Goal: Transaction & Acquisition: Obtain resource

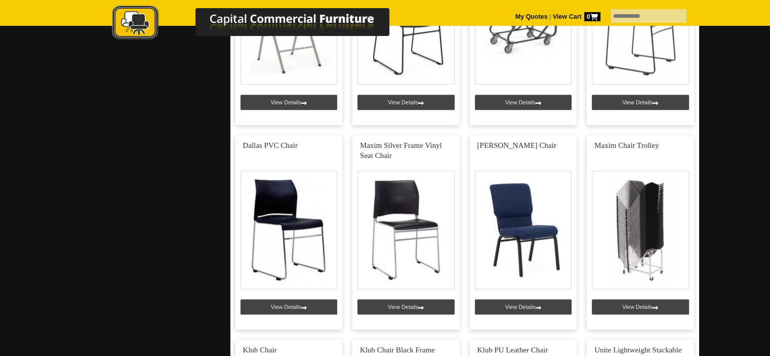
scroll to position [756, 0]
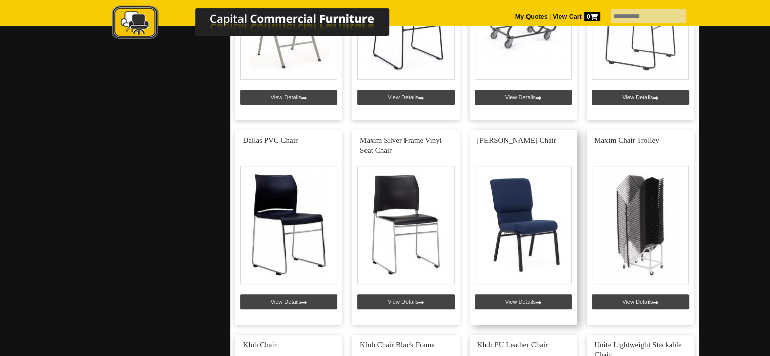
click at [529, 216] on link at bounding box center [522, 227] width 107 height 194
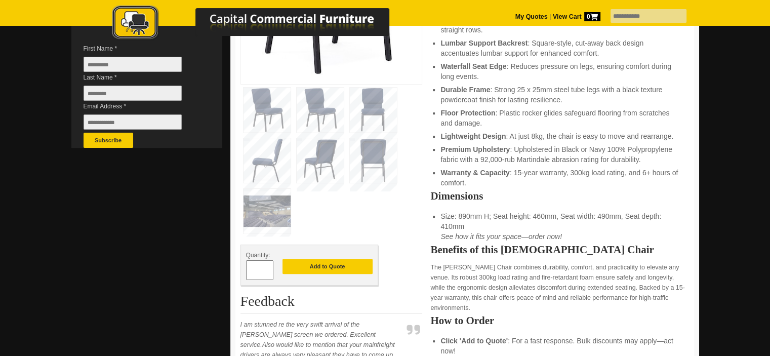
scroll to position [313, 0]
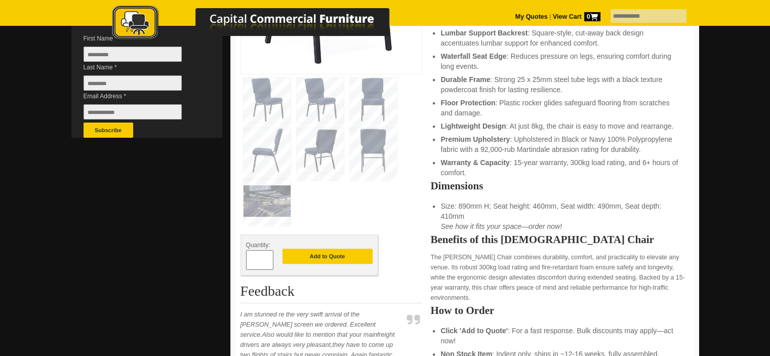
click at [280, 196] on img at bounding box center [266, 201] width 47 height 45
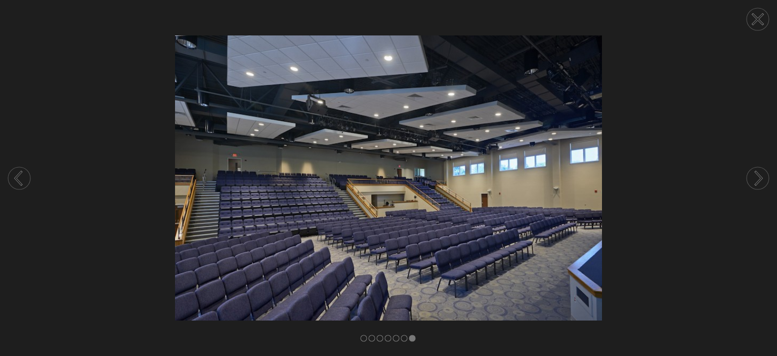
click at [754, 15] on icon at bounding box center [758, 19] width 10 height 10
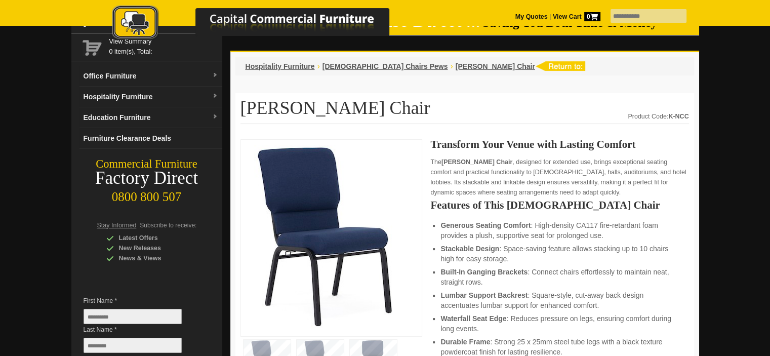
scroll to position [0, 0]
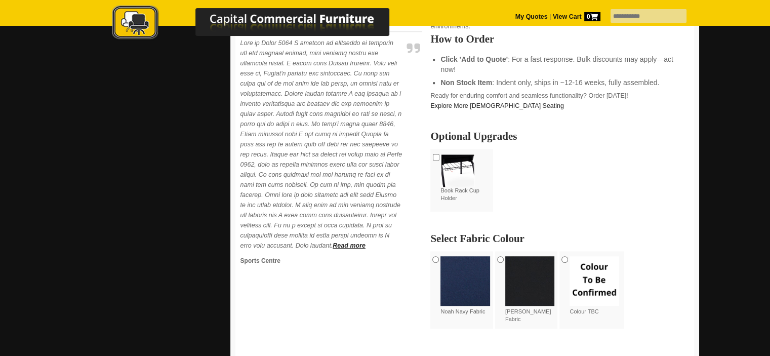
scroll to position [586, 0]
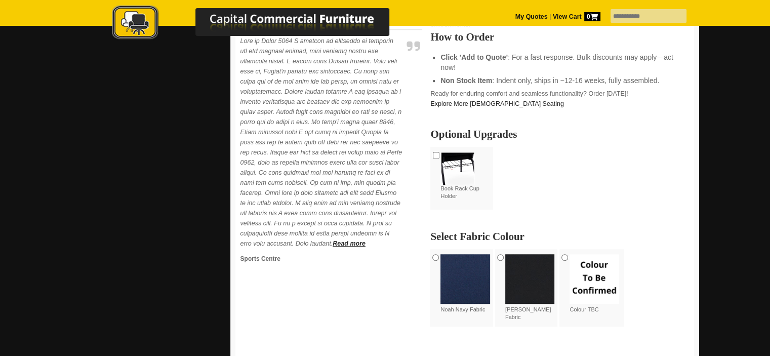
click at [517, 270] on img at bounding box center [530, 279] width 50 height 50
click at [459, 183] on img at bounding box center [457, 168] width 34 height 33
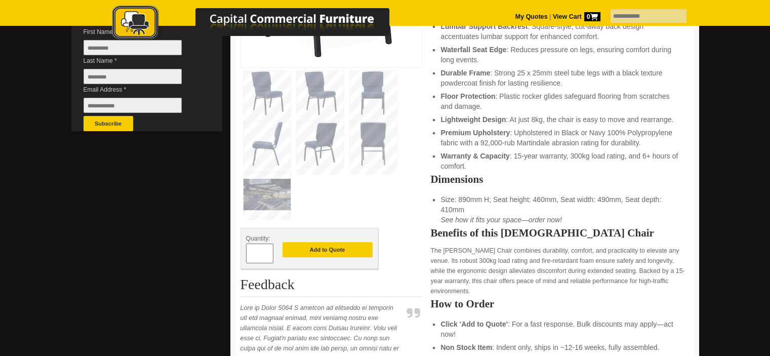
scroll to position [311, 0]
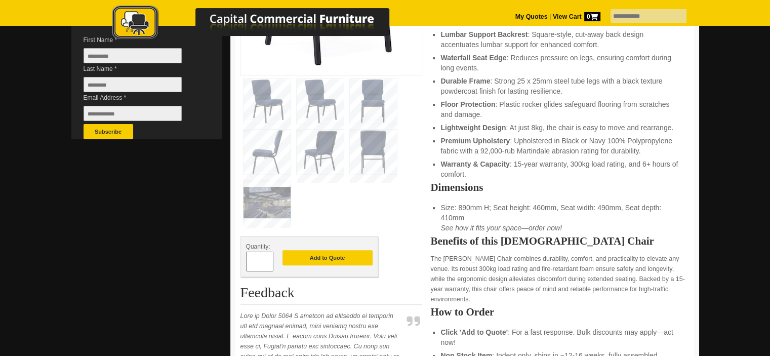
drag, startPoint x: 260, startPoint y: 257, endPoint x: 249, endPoint y: 255, distance: 11.2
click at [249, 255] on input "*" at bounding box center [259, 261] width 27 height 20
type input "***"
click at [338, 255] on button "Add to Quote" at bounding box center [327, 257] width 90 height 15
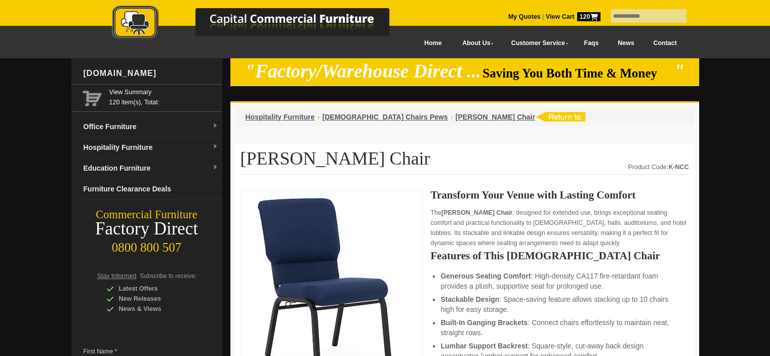
click at [508, 14] on link "My Quotes" at bounding box center [524, 16] width 32 height 7
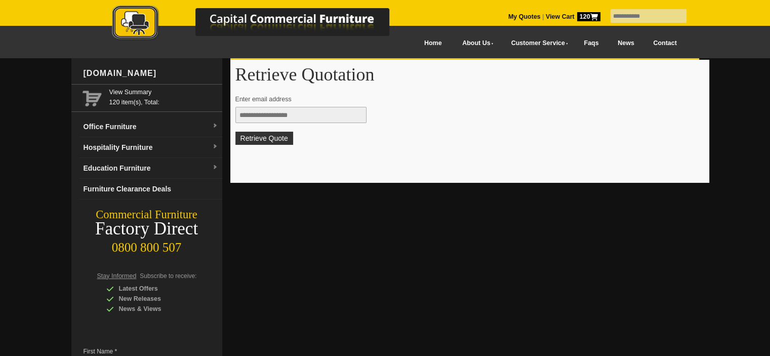
click at [347, 113] on input "text" at bounding box center [300, 115] width 131 height 16
type input "**********"
click at [649, 42] on link "Contact" at bounding box center [664, 43] width 42 height 23
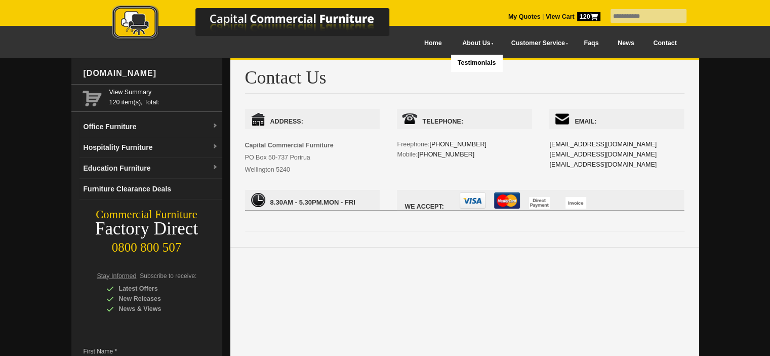
click at [414, 39] on img at bounding box center [261, 23] width 354 height 37
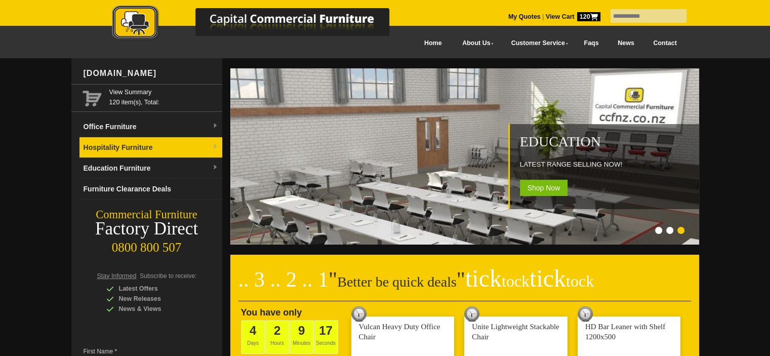
click at [144, 148] on link "Hospitality Furniture" at bounding box center [150, 147] width 143 height 21
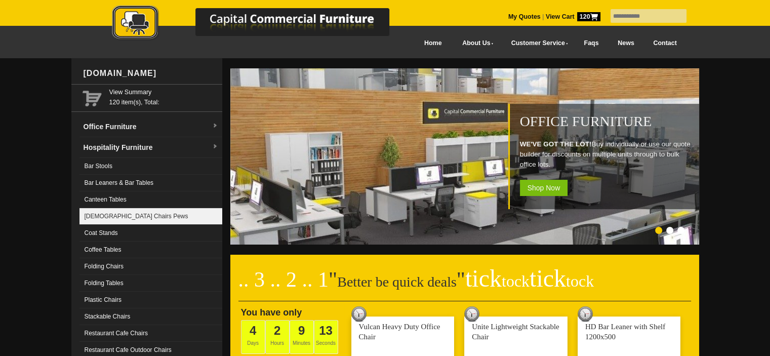
click at [142, 208] on link "[DEMOGRAPHIC_DATA] Chairs Pews" at bounding box center [150, 216] width 143 height 17
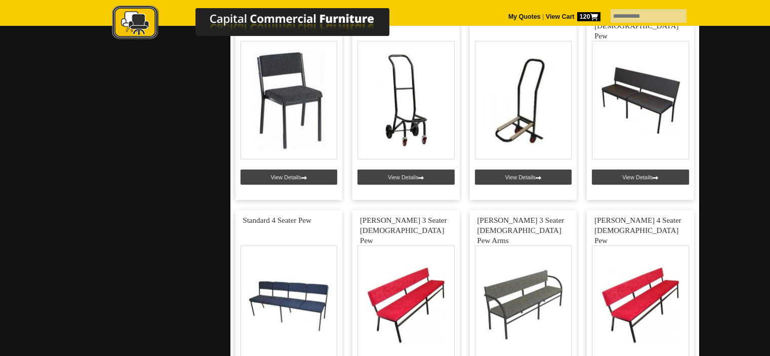
scroll to position [2725, 0]
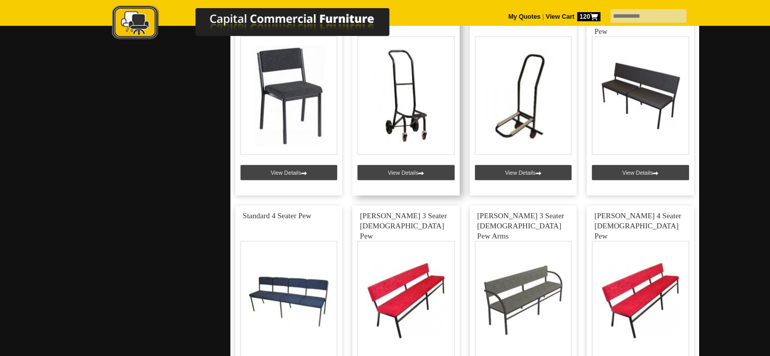
click at [407, 168] on link at bounding box center [405, 98] width 107 height 194
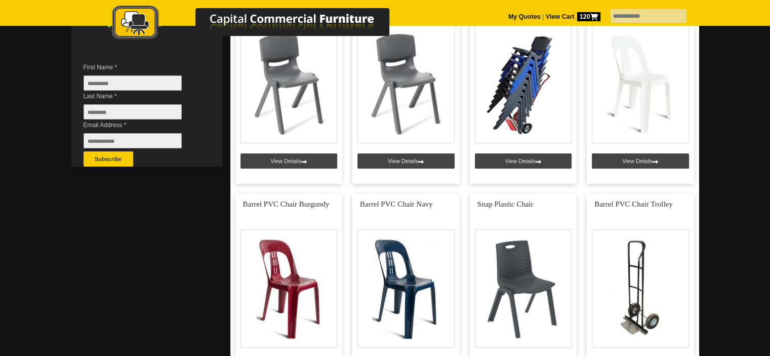
scroll to position [264, 0]
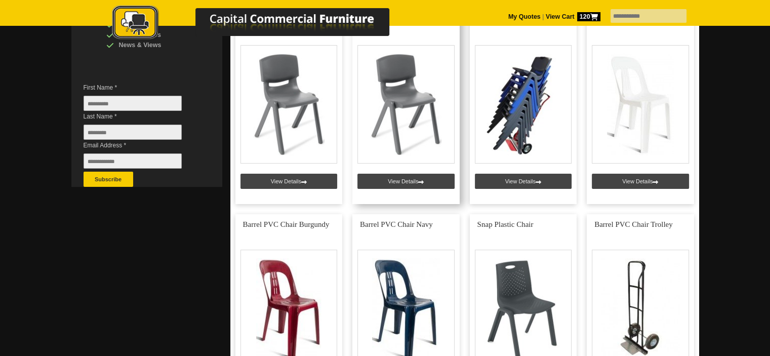
click at [405, 180] on link at bounding box center [405, 107] width 107 height 194
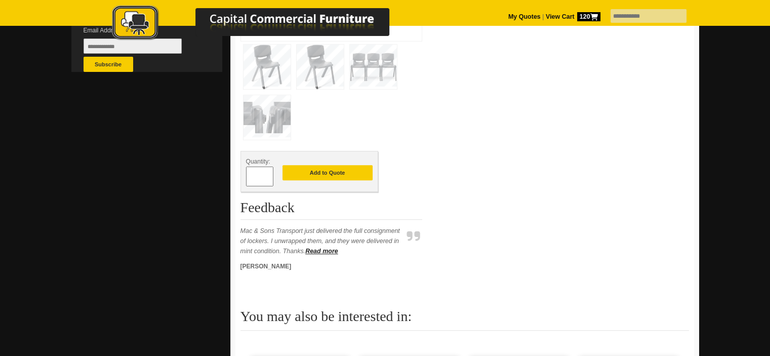
scroll to position [343, 0]
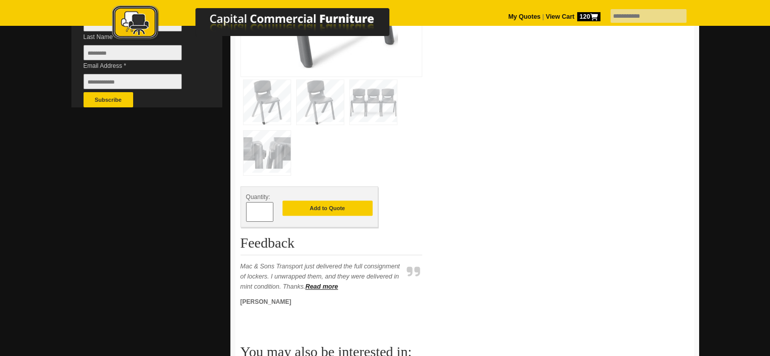
click at [264, 208] on input "*" at bounding box center [259, 212] width 27 height 20
click at [259, 208] on input "*" at bounding box center [259, 212] width 27 height 20
click at [255, 208] on div "*" at bounding box center [259, 212] width 27 height 20
drag, startPoint x: 258, startPoint y: 208, endPoint x: 249, endPoint y: 208, distance: 8.6
click at [249, 208] on input "*" at bounding box center [259, 212] width 27 height 20
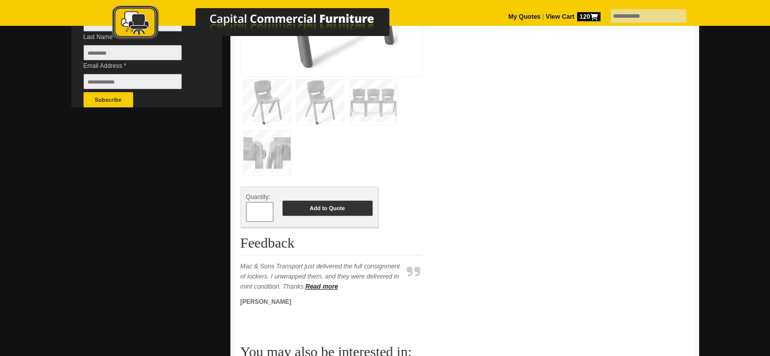
type input "***"
click at [335, 208] on button "Add to Quote" at bounding box center [327, 207] width 90 height 15
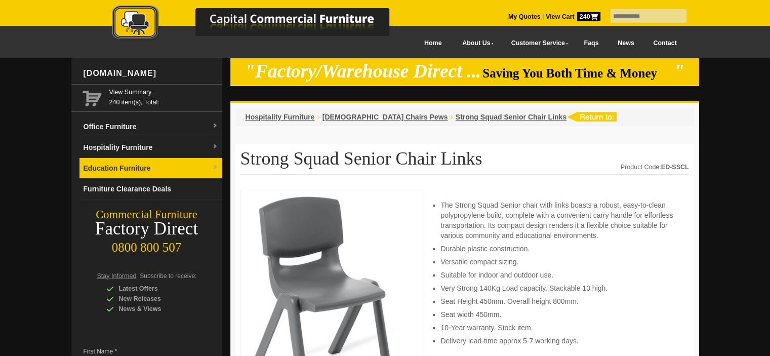
click at [207, 169] on link "Education Furniture" at bounding box center [150, 168] width 143 height 21
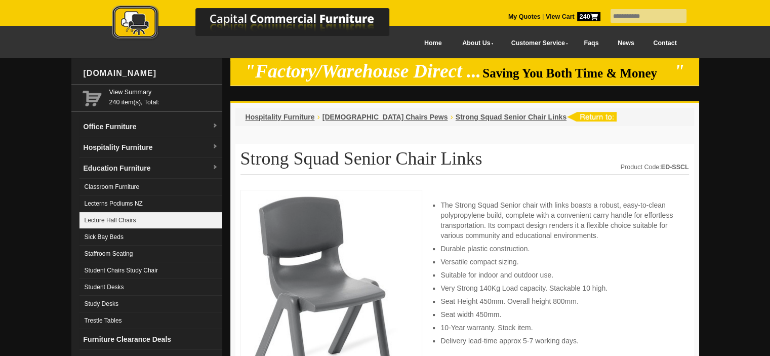
click at [157, 216] on link "Lecture Hall Chairs" at bounding box center [150, 220] width 143 height 17
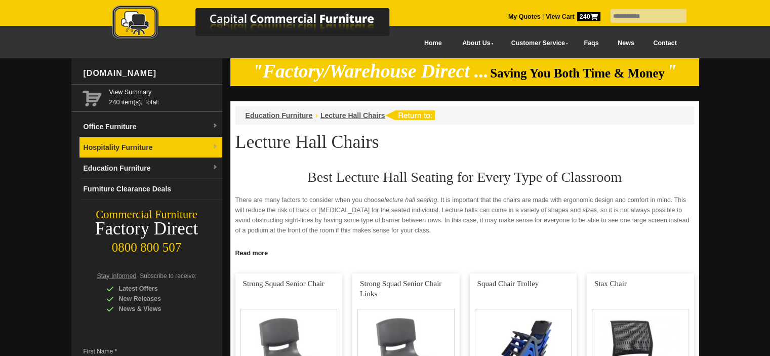
click at [196, 145] on link "Hospitality Furniture" at bounding box center [150, 147] width 143 height 21
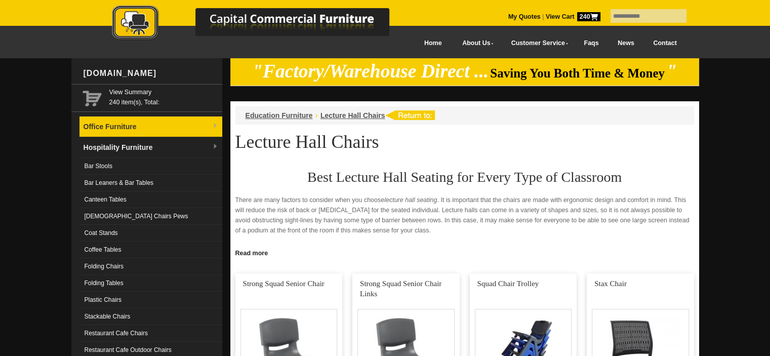
click at [196, 127] on link "Office Furniture" at bounding box center [150, 126] width 143 height 21
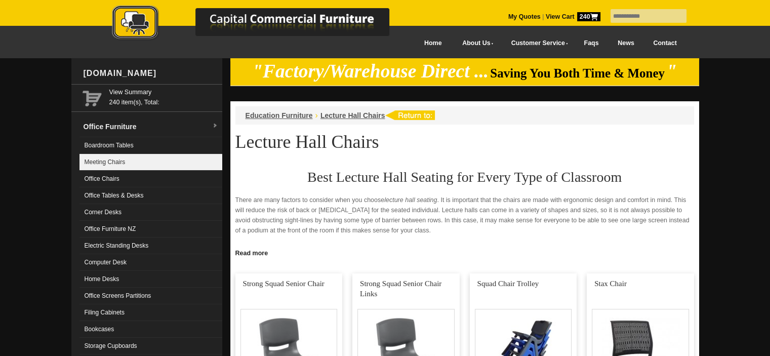
click at [143, 155] on link "Meeting Chairs" at bounding box center [150, 162] width 143 height 17
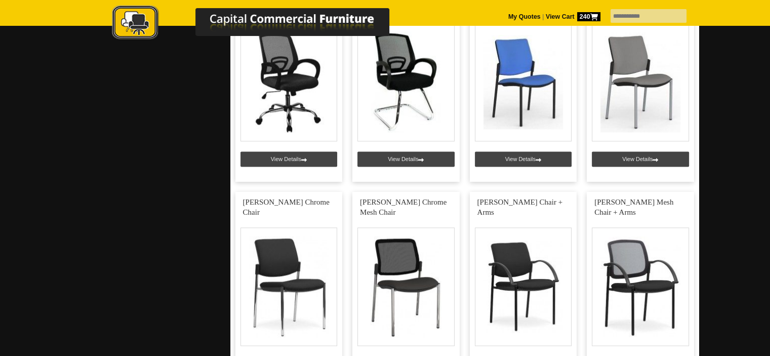
scroll to position [1362, 0]
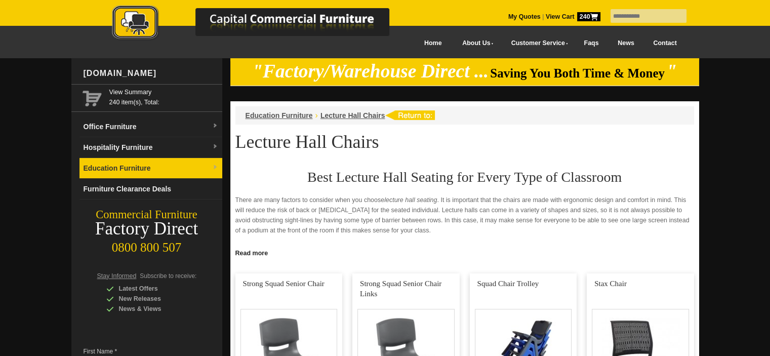
click at [171, 172] on link "Education Furniture" at bounding box center [150, 168] width 143 height 21
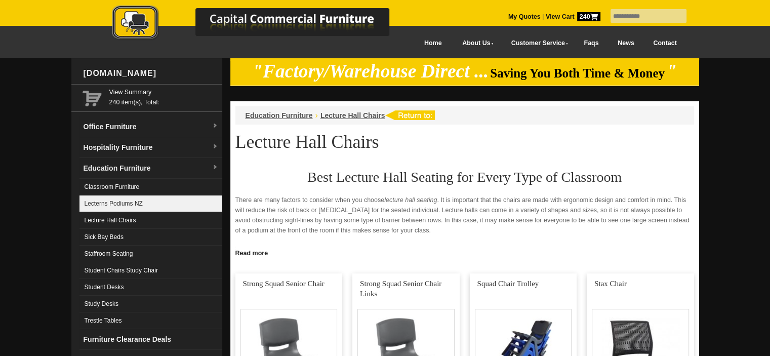
click at [162, 197] on link "Lecterns Podiums NZ" at bounding box center [150, 203] width 143 height 17
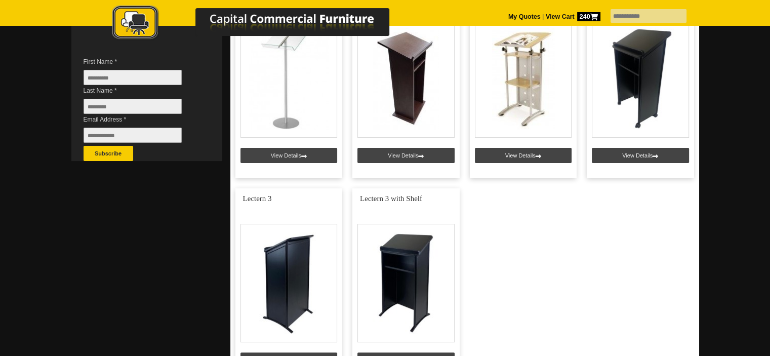
scroll to position [276, 0]
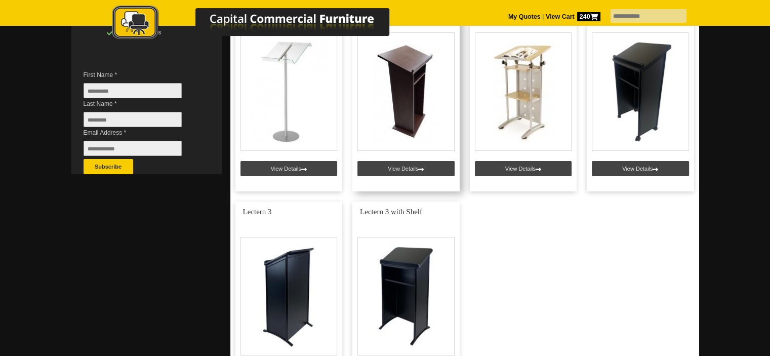
click at [424, 162] on link at bounding box center [405, 94] width 107 height 194
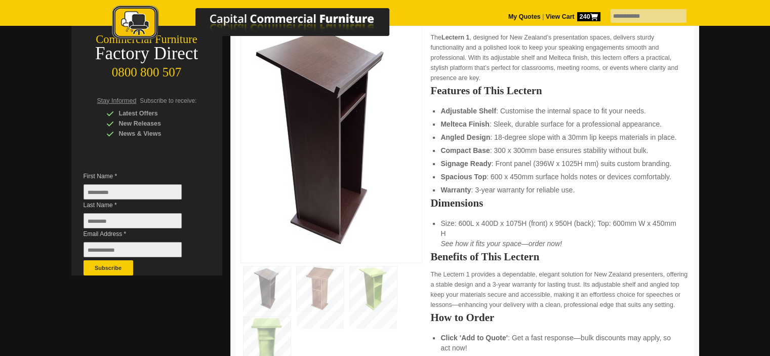
scroll to position [208, 0]
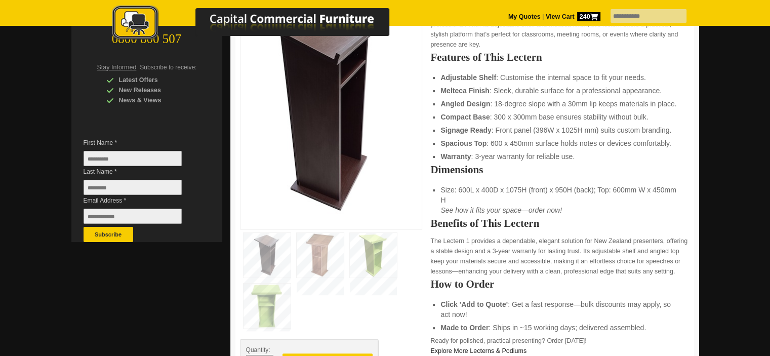
click at [315, 244] on img at bounding box center [319, 255] width 47 height 45
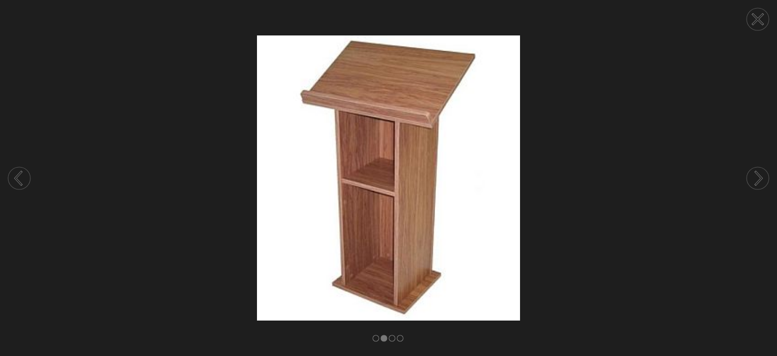
click at [758, 14] on circle at bounding box center [758, 19] width 22 height 22
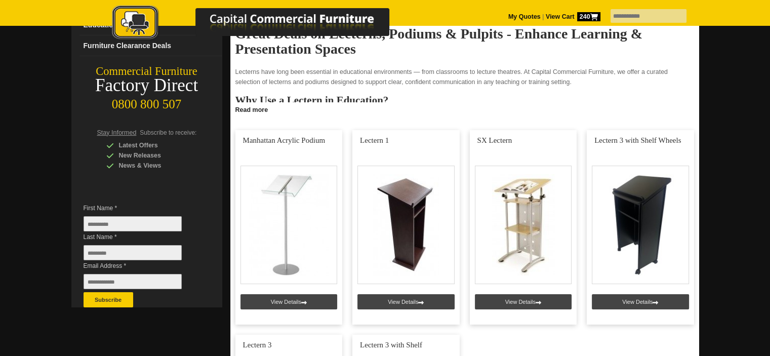
scroll to position [130, 0]
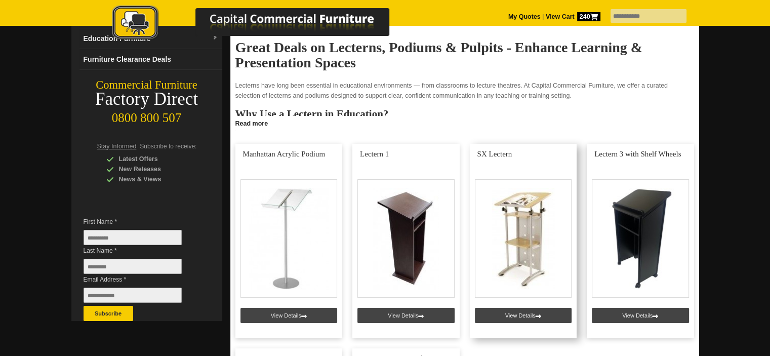
click at [538, 209] on link at bounding box center [522, 241] width 107 height 194
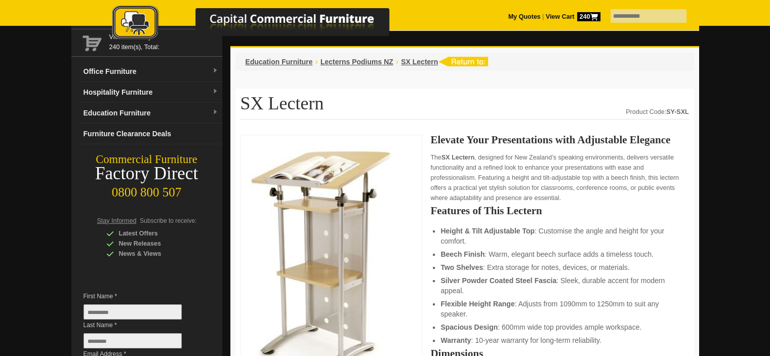
scroll to position [50, 0]
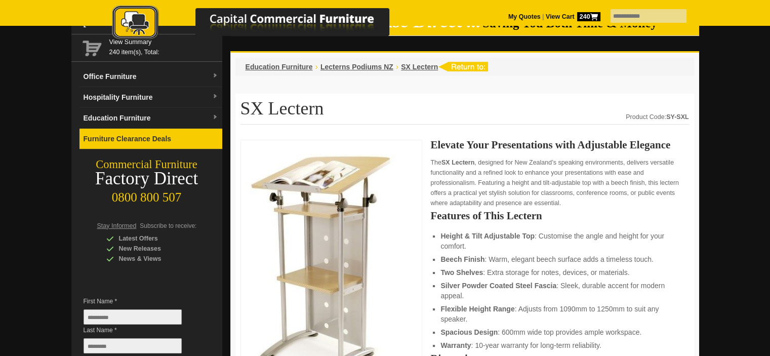
click at [174, 135] on link "Furniture Clearance Deals" at bounding box center [150, 139] width 143 height 21
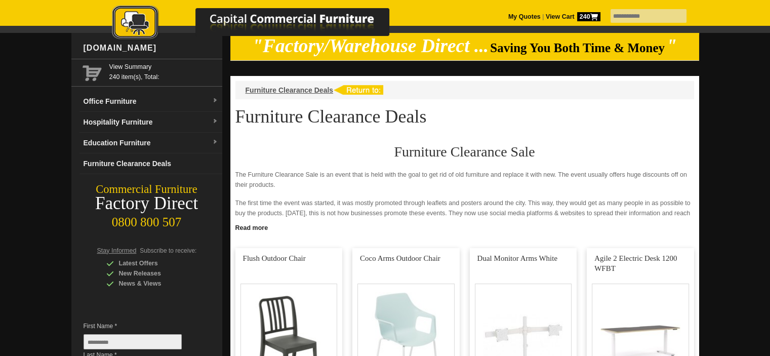
scroll to position [22, 0]
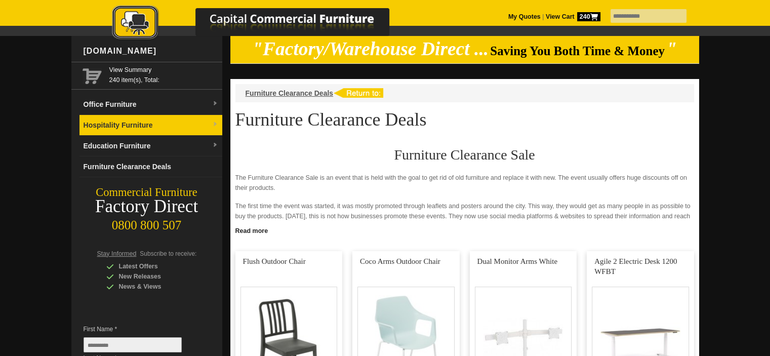
click at [132, 119] on link "Hospitality Furniture" at bounding box center [150, 125] width 143 height 21
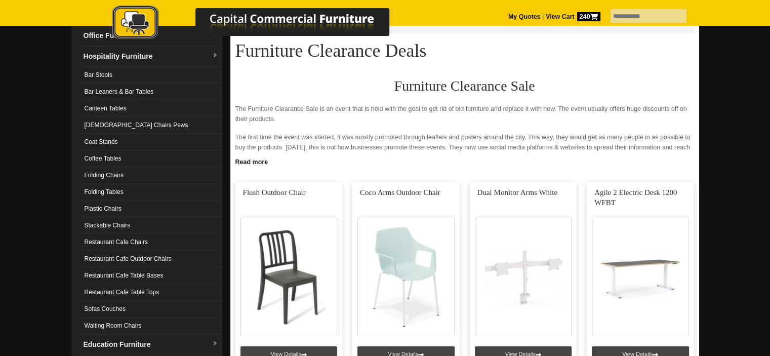
scroll to position [93, 0]
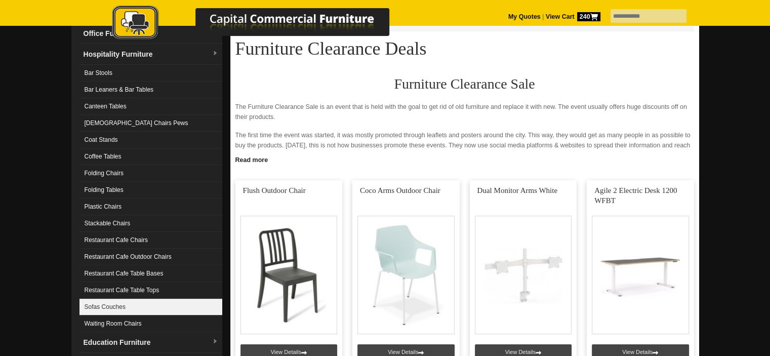
click at [165, 307] on link "Sofas Couches" at bounding box center [150, 306] width 143 height 17
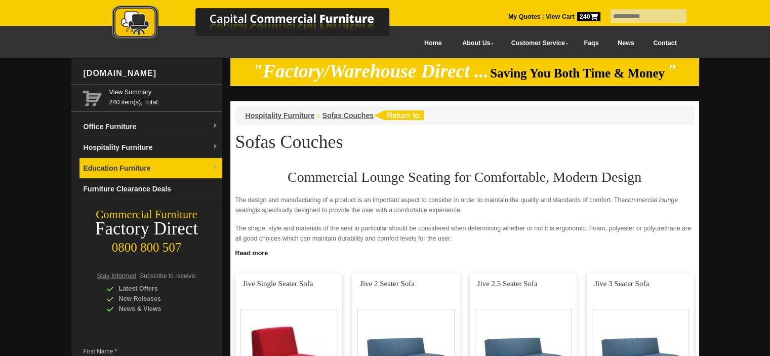
click at [193, 163] on link "Education Furniture" at bounding box center [150, 168] width 143 height 21
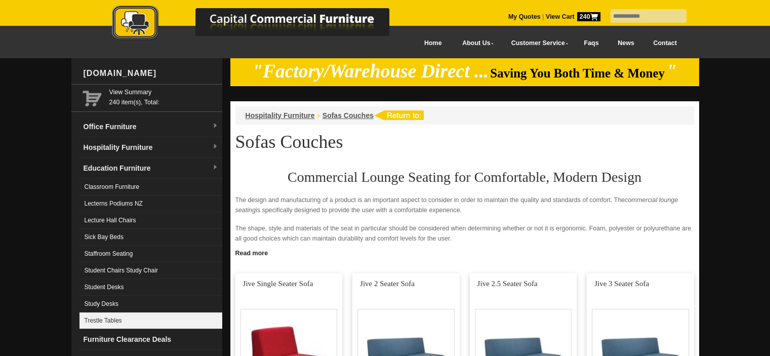
click at [178, 313] on link "Trestle Tables" at bounding box center [150, 320] width 143 height 17
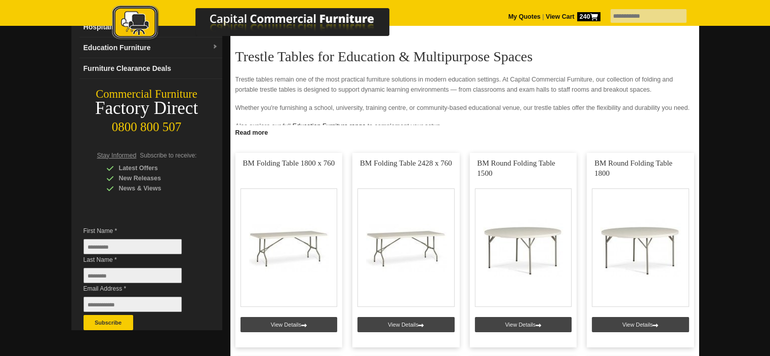
scroll to position [130, 0]
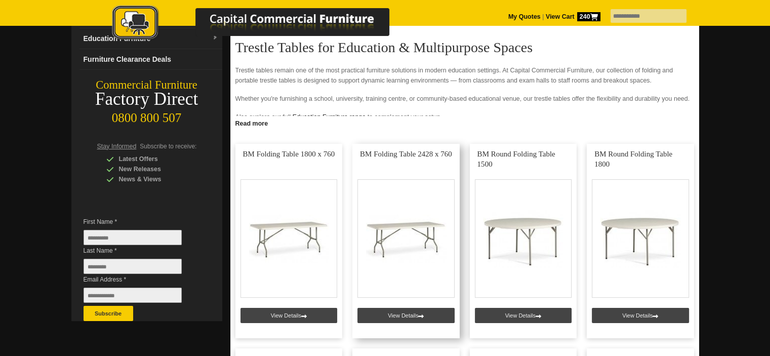
click at [394, 228] on link at bounding box center [405, 241] width 107 height 194
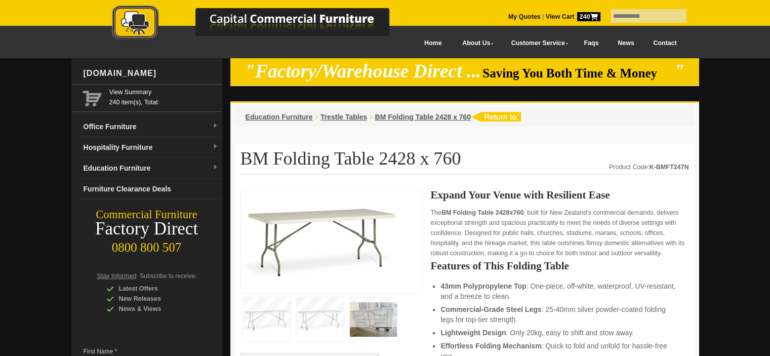
click at [376, 305] on img at bounding box center [373, 319] width 47 height 45
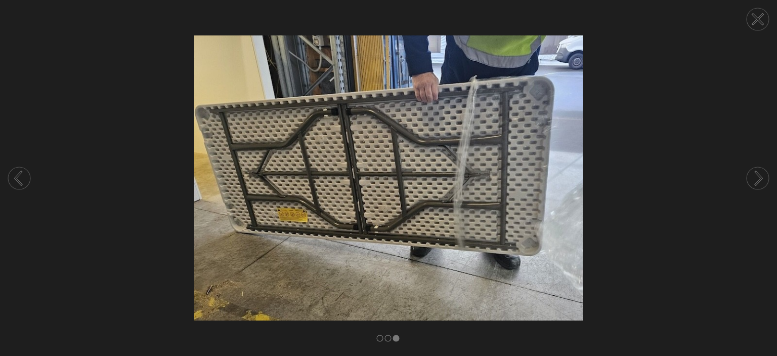
click at [18, 176] on icon at bounding box center [19, 178] width 6 height 13
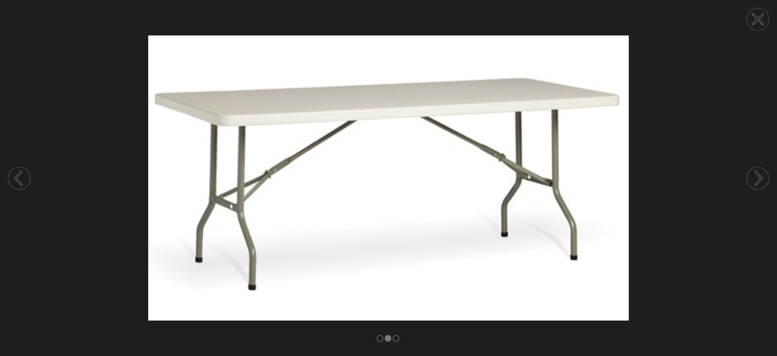
click at [758, 16] on circle at bounding box center [758, 19] width 22 height 22
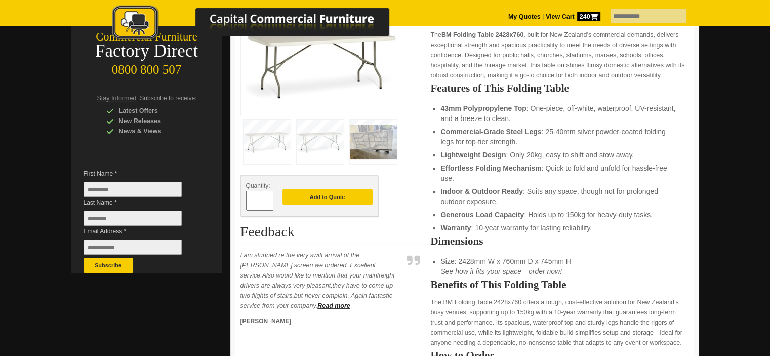
scroll to position [192, 0]
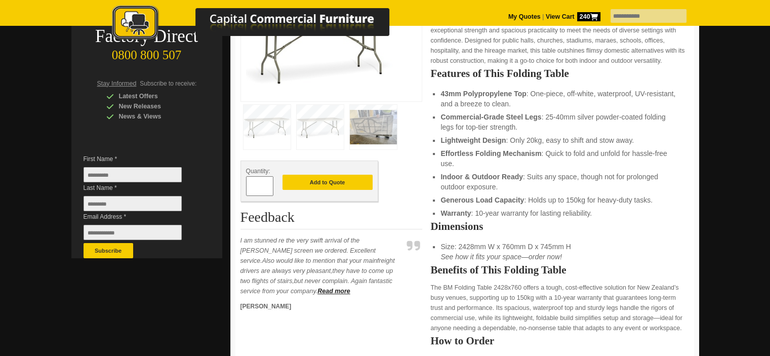
drag, startPoint x: 262, startPoint y: 188, endPoint x: 247, endPoint y: 184, distance: 15.2
click at [247, 184] on input "*" at bounding box center [259, 186] width 27 height 20
type input "**"
click at [310, 186] on button "Add to Quote" at bounding box center [327, 182] width 90 height 15
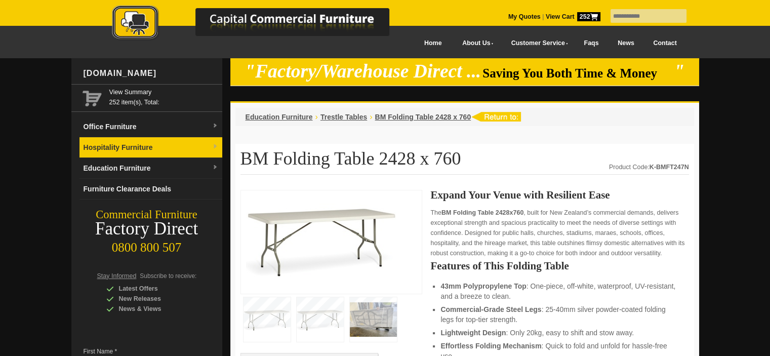
click at [162, 149] on link "Hospitality Furniture" at bounding box center [150, 147] width 143 height 21
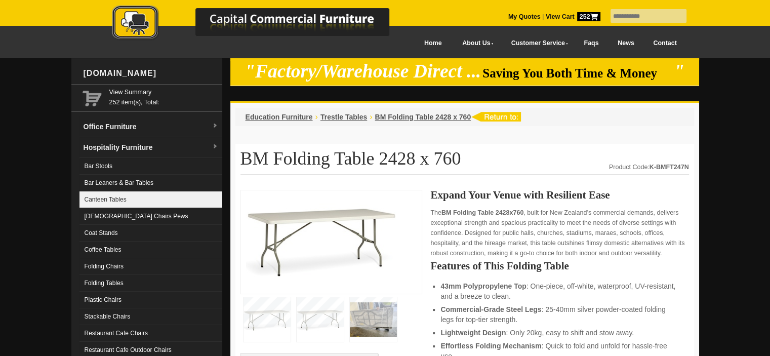
click at [193, 199] on link "Canteen Tables" at bounding box center [150, 199] width 143 height 17
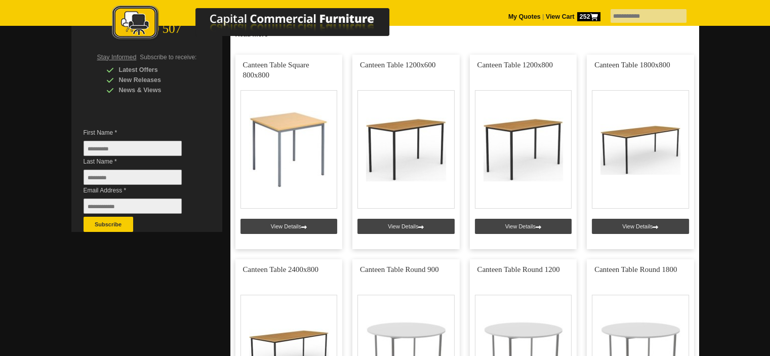
scroll to position [222, 0]
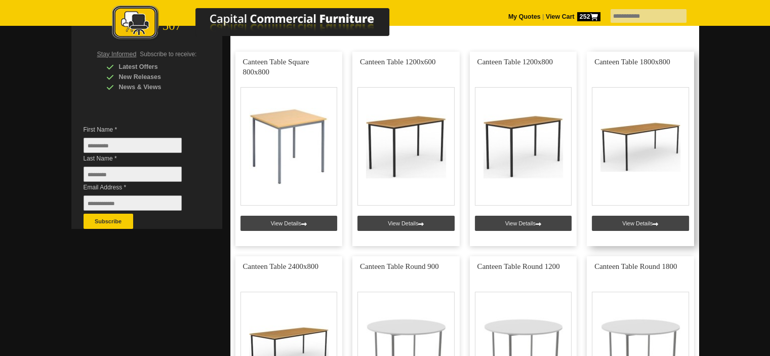
click at [624, 216] on link at bounding box center [639, 149] width 107 height 194
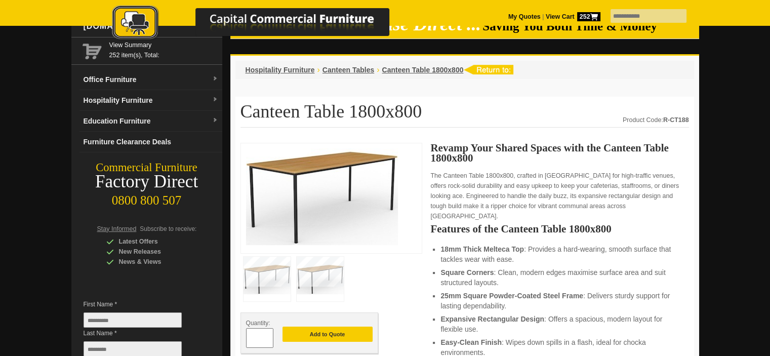
scroll to position [52, 0]
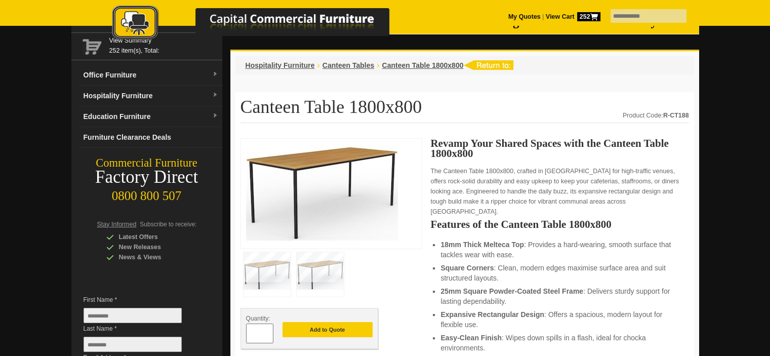
click at [442, 244] on li "18mm Thick Melteca Top : Provides a hard-wearing, smooth surface that tackles w…" at bounding box center [559, 249] width 238 height 20
drag, startPoint x: 264, startPoint y: 328, endPoint x: 245, endPoint y: 328, distance: 18.2
click at [246, 328] on input "**" at bounding box center [259, 333] width 27 height 20
click at [267, 335] on span at bounding box center [268, 337] width 4 height 10
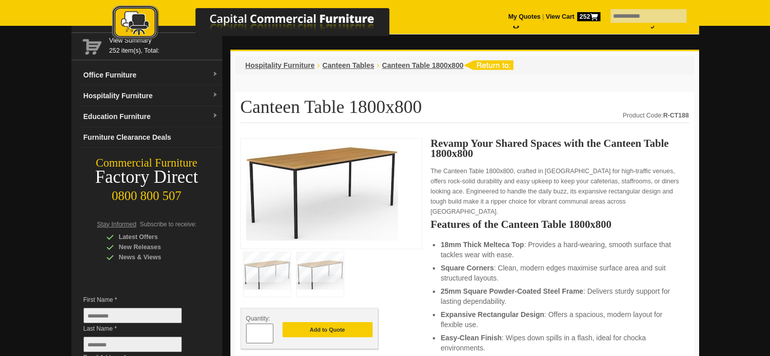
click at [267, 335] on span at bounding box center [268, 337] width 4 height 10
type input "*"
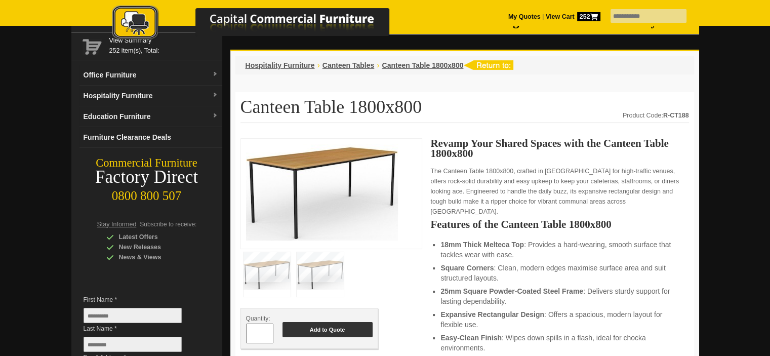
click at [302, 332] on button "Add to Quote" at bounding box center [327, 329] width 90 height 15
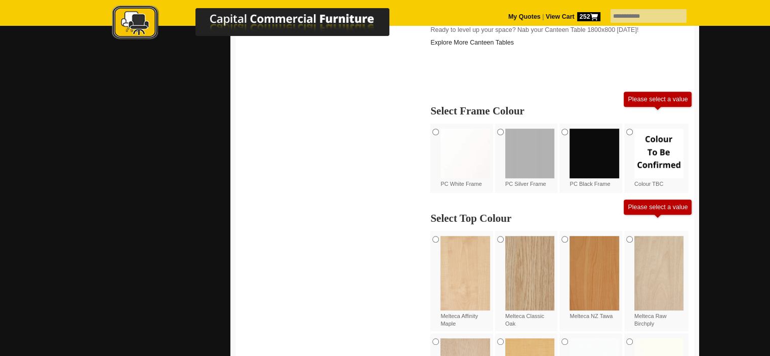
scroll to position [631, 0]
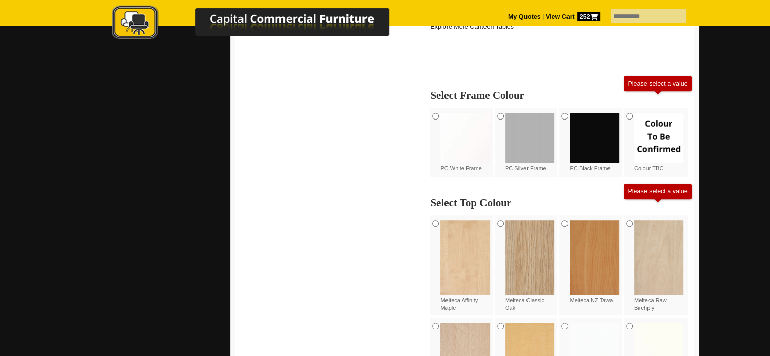
click at [561, 108] on div "PC Black Frame" at bounding box center [591, 142] width 65 height 69
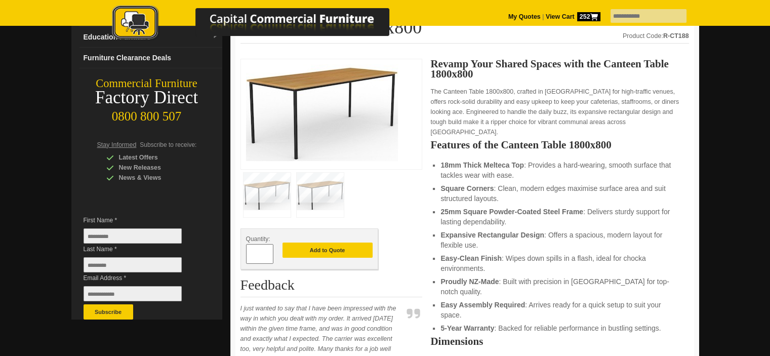
scroll to position [129, 0]
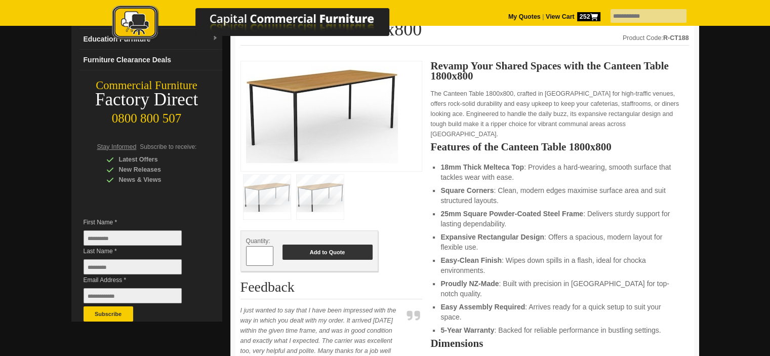
click at [349, 246] on button "Add to Quote" at bounding box center [327, 251] width 90 height 15
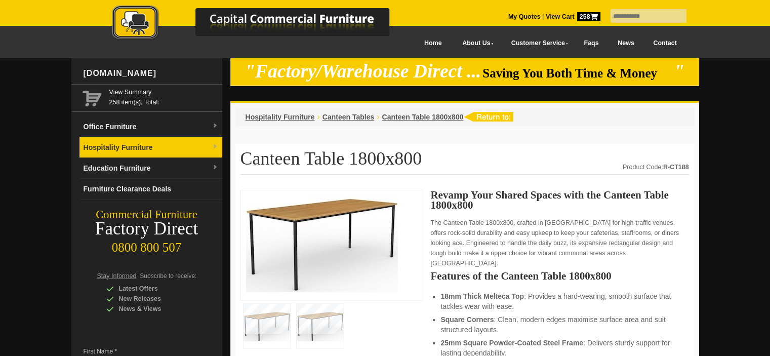
click at [192, 149] on link "Hospitality Furniture" at bounding box center [150, 147] width 143 height 21
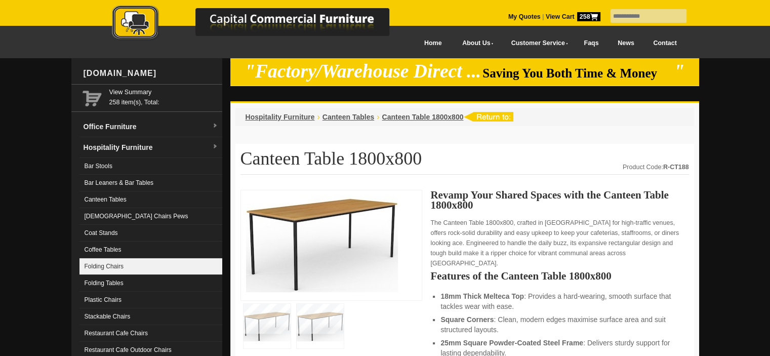
click at [202, 263] on link "Folding Chairs" at bounding box center [150, 266] width 143 height 17
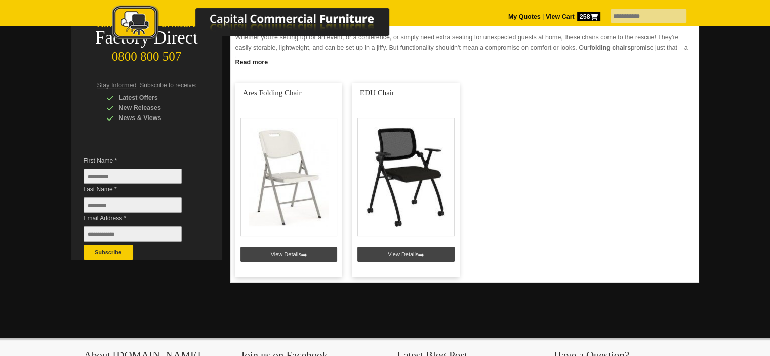
scroll to position [158, 0]
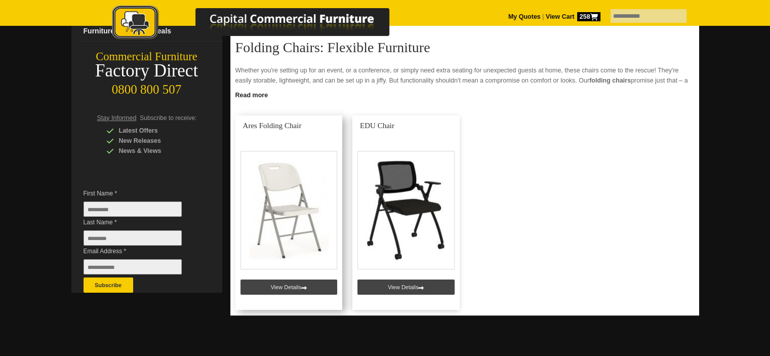
click at [288, 286] on link at bounding box center [288, 212] width 107 height 194
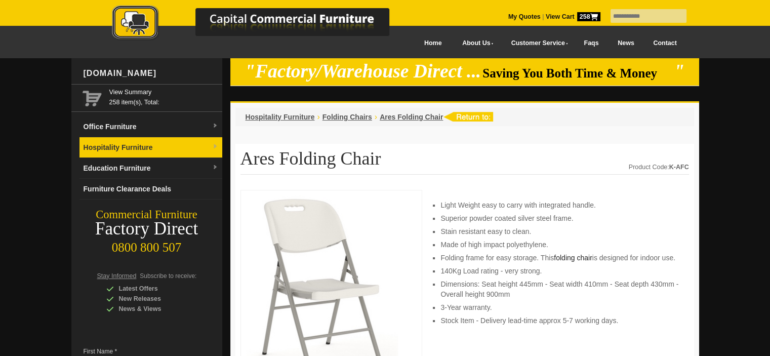
click at [170, 142] on link "Hospitality Furniture" at bounding box center [150, 147] width 143 height 21
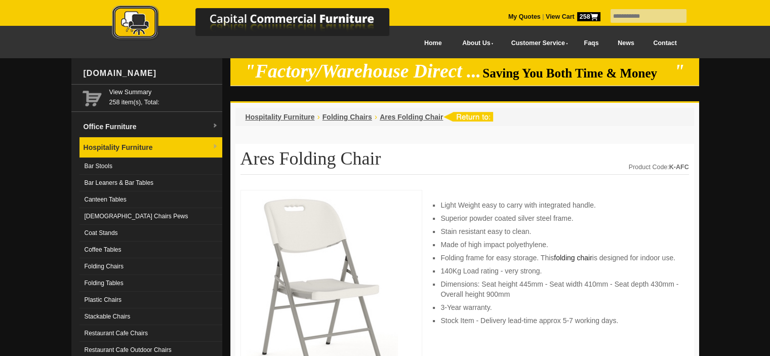
click at [205, 145] on link "Hospitality Furniture" at bounding box center [150, 147] width 143 height 21
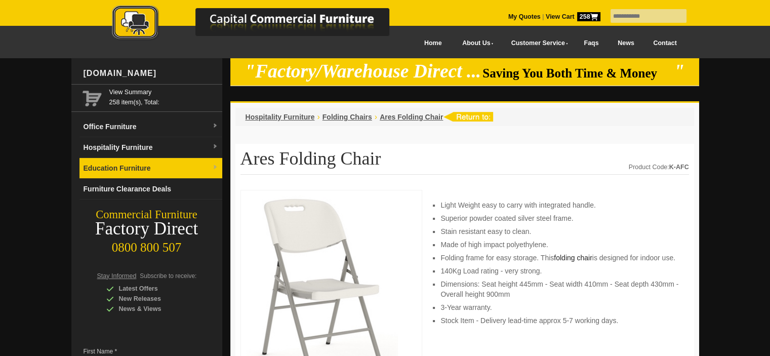
click at [186, 170] on link "Education Furniture" at bounding box center [150, 168] width 143 height 21
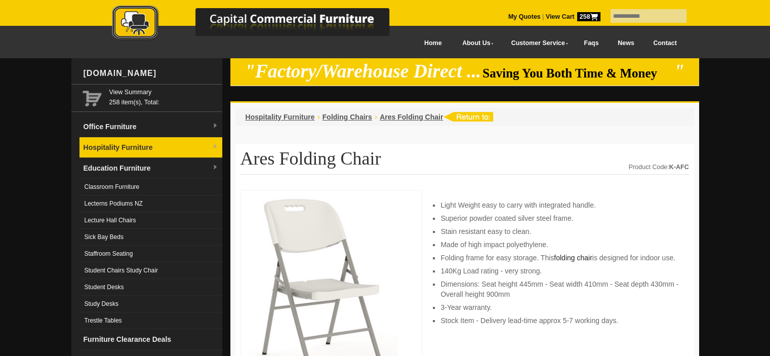
click at [148, 146] on link "Hospitality Furniture" at bounding box center [150, 147] width 143 height 21
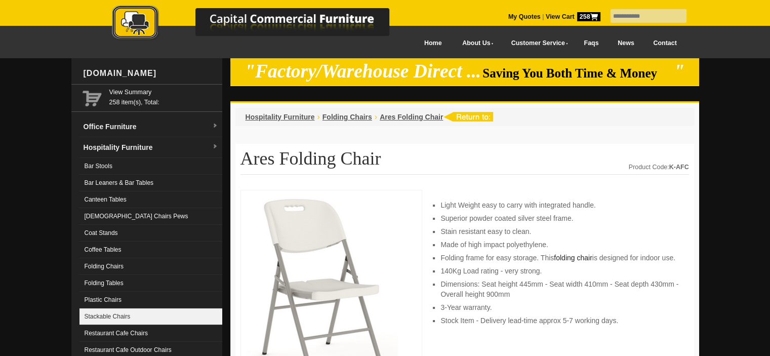
click at [126, 317] on link "Stackable Chairs" at bounding box center [150, 316] width 143 height 17
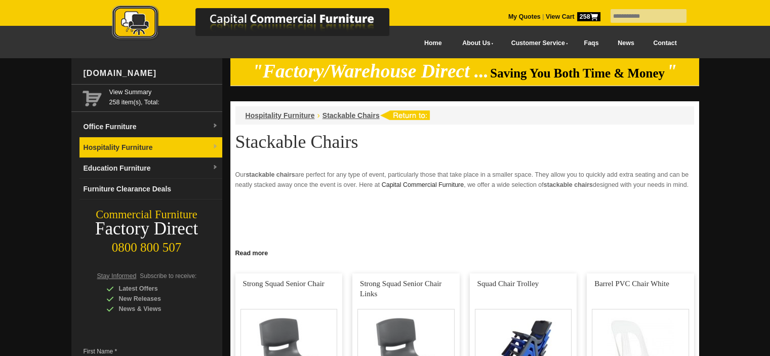
click at [197, 150] on link "Hospitality Furniture" at bounding box center [150, 147] width 143 height 21
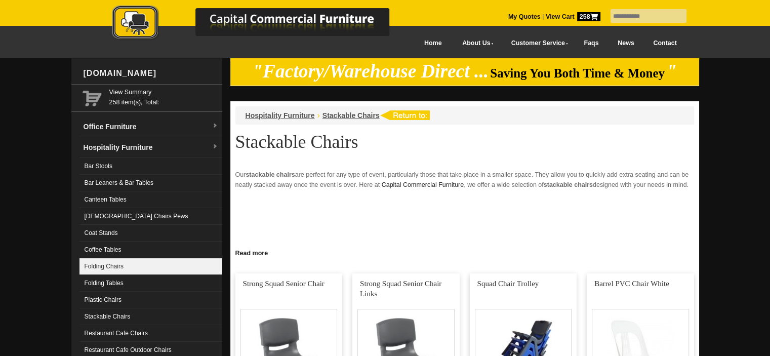
click at [174, 266] on link "Folding Chairs" at bounding box center [150, 266] width 143 height 17
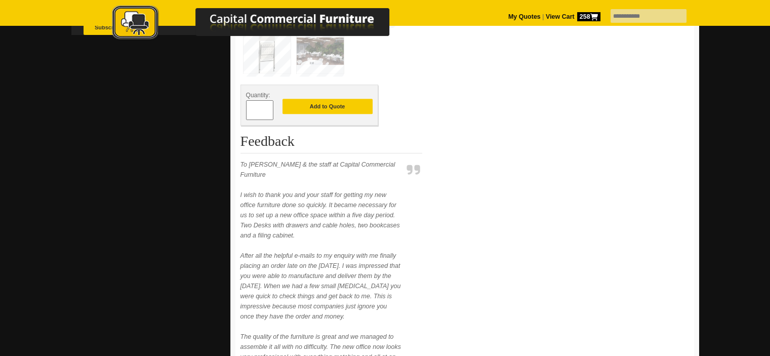
scroll to position [411, 0]
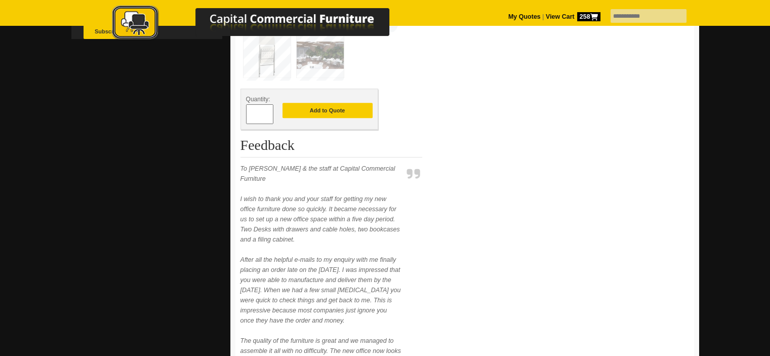
drag, startPoint x: 264, startPoint y: 110, endPoint x: 246, endPoint y: 110, distance: 18.2
click at [246, 110] on input "**" at bounding box center [259, 114] width 27 height 20
drag, startPoint x: 263, startPoint y: 113, endPoint x: 241, endPoint y: 110, distance: 22.4
click at [241, 110] on div "Quantity: ** Add to Quote" at bounding box center [309, 109] width 138 height 41
type input "***"
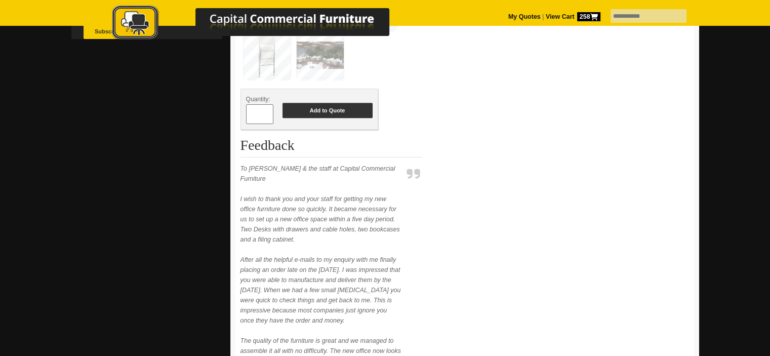
click at [302, 103] on button "Add to Quote" at bounding box center [327, 110] width 90 height 15
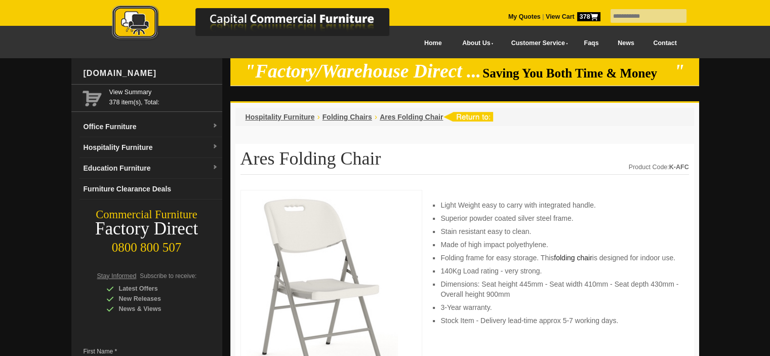
click at [545, 15] on strong "View Cart 378" at bounding box center [572, 16] width 55 height 7
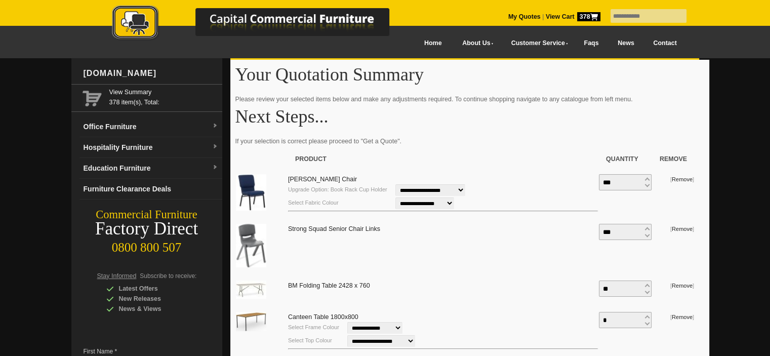
drag, startPoint x: 629, startPoint y: 230, endPoint x: 573, endPoint y: 228, distance: 56.7
click at [573, 228] on tr "Strong Squad Senior Chair Links *** [ Remove ]" at bounding box center [464, 247] width 459 height 57
type input "*"
click at [682, 227] on link "Remove" at bounding box center [681, 229] width 21 height 6
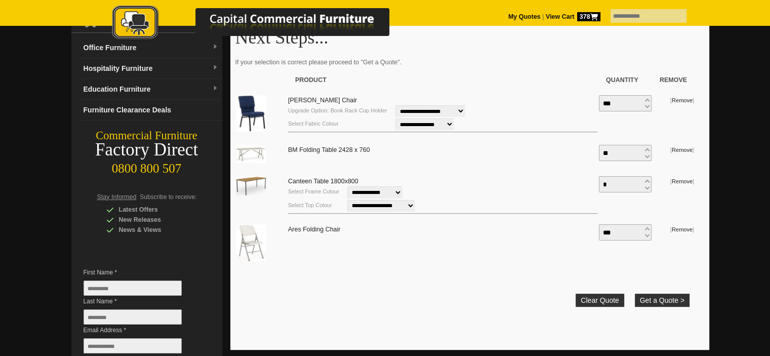
scroll to position [86, 0]
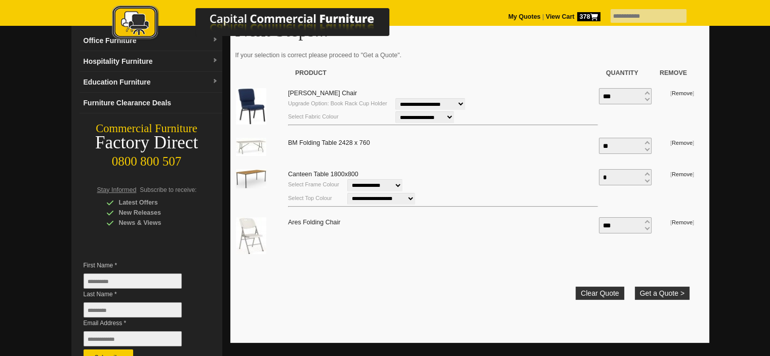
click at [249, 101] on img at bounding box center [251, 106] width 30 height 36
click at [445, 119] on select "**********" at bounding box center [424, 117] width 59 height 12
click at [395, 111] on select "**********" at bounding box center [424, 117] width 59 height 12
click at [448, 117] on select "**********" at bounding box center [424, 117] width 59 height 12
click at [395, 111] on select "**********" at bounding box center [424, 117] width 59 height 12
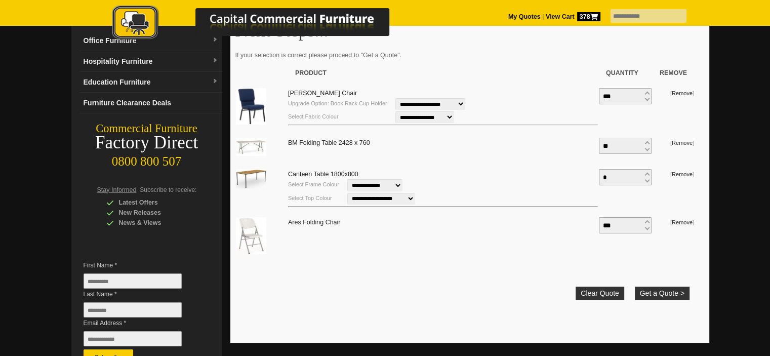
click at [451, 115] on select "**********" at bounding box center [424, 117] width 59 height 12
select select "**********"
click at [395, 111] on select "**********" at bounding box center [424, 117] width 59 height 12
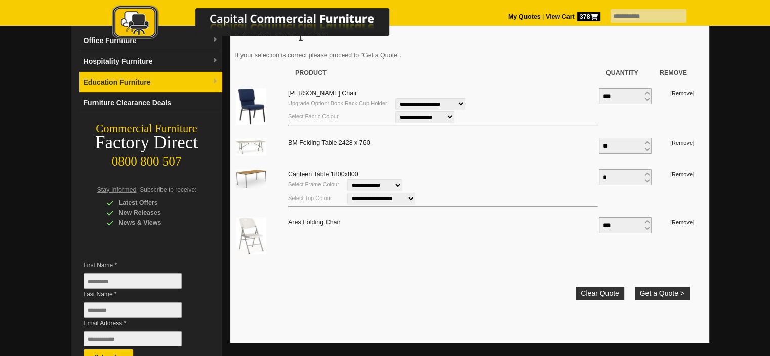
click at [199, 82] on link "Education Furniture" at bounding box center [150, 82] width 143 height 21
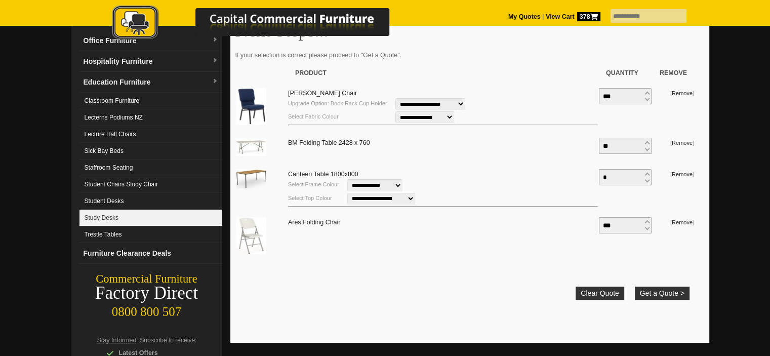
click at [174, 213] on link "Study Desks" at bounding box center [150, 217] width 143 height 17
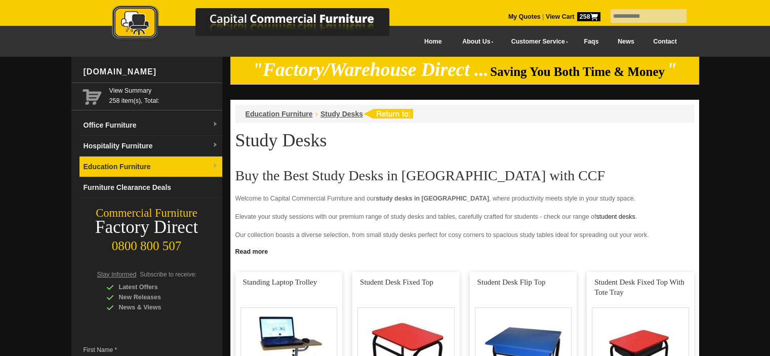
scroll to position [2, 0]
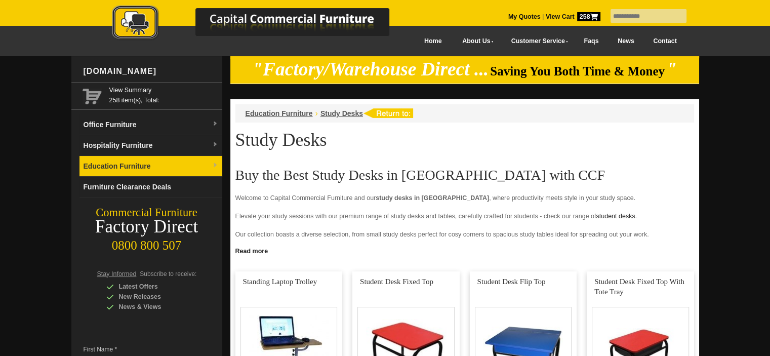
click at [194, 163] on link "Education Furniture" at bounding box center [150, 166] width 143 height 21
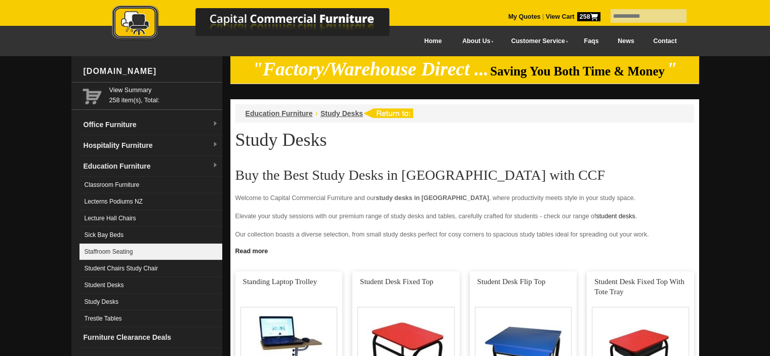
click at [208, 248] on link "Staffroom Seating" at bounding box center [150, 251] width 143 height 17
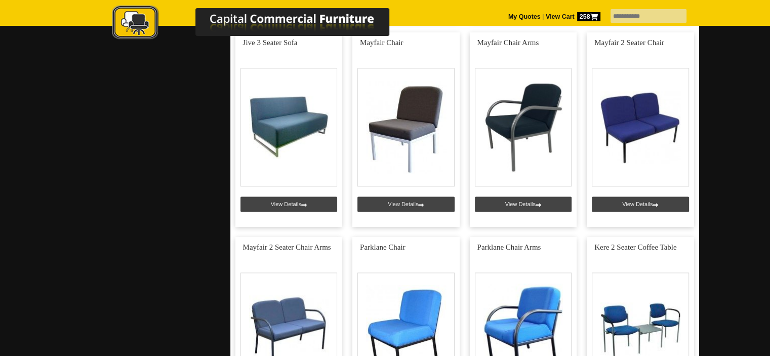
scroll to position [1435, 0]
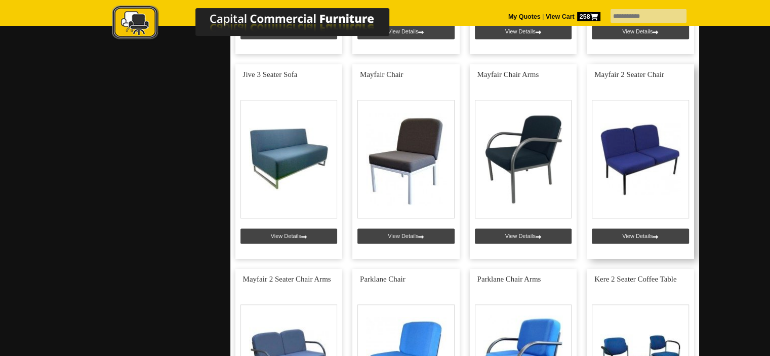
click at [660, 168] on link at bounding box center [639, 161] width 107 height 194
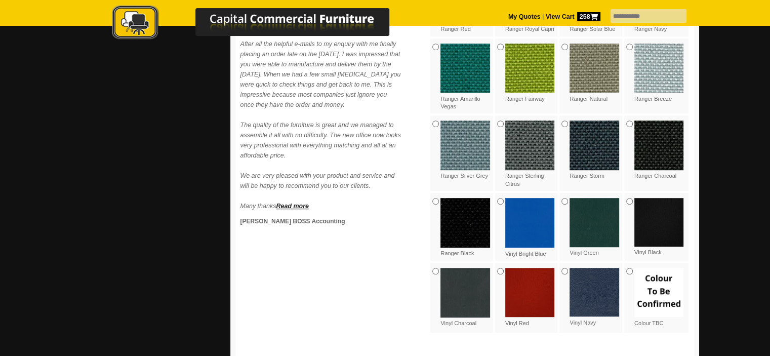
scroll to position [573, 0]
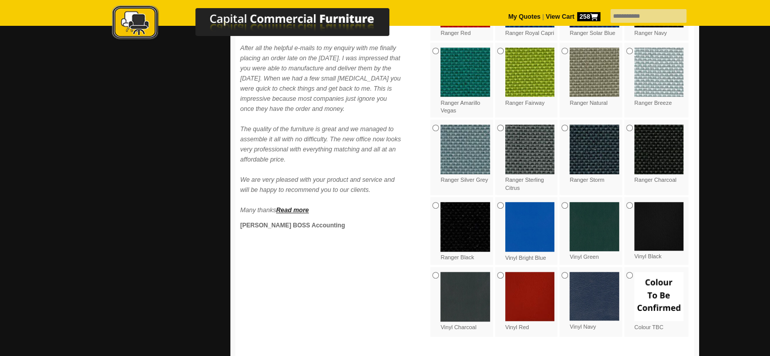
click at [610, 305] on img at bounding box center [594, 296] width 50 height 49
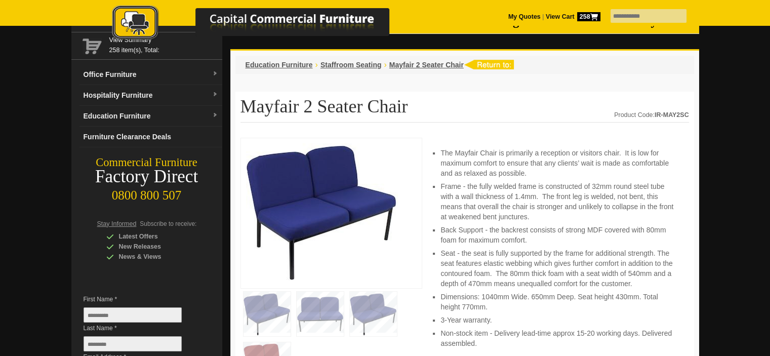
scroll to position [0, 0]
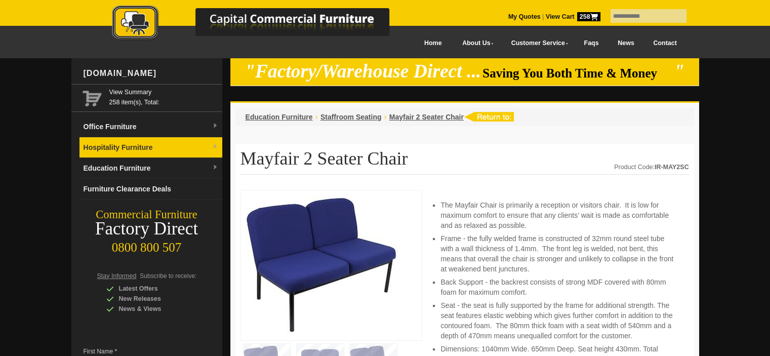
click at [168, 149] on link "Hospitality Furniture" at bounding box center [150, 147] width 143 height 21
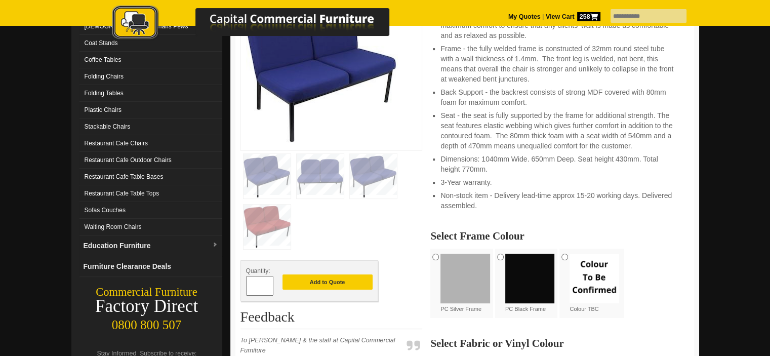
scroll to position [194, 0]
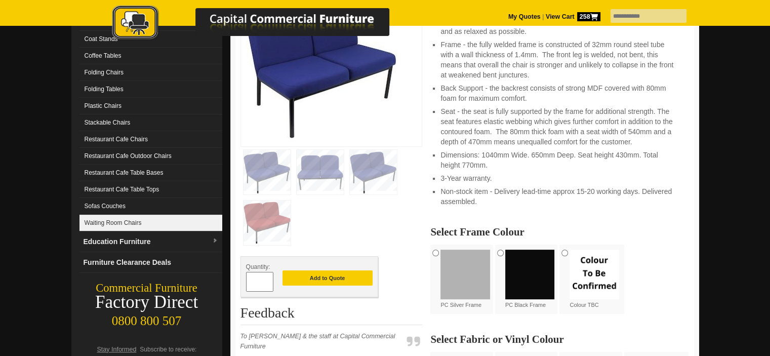
click at [147, 218] on link "Waiting Room Chairs" at bounding box center [150, 223] width 143 height 17
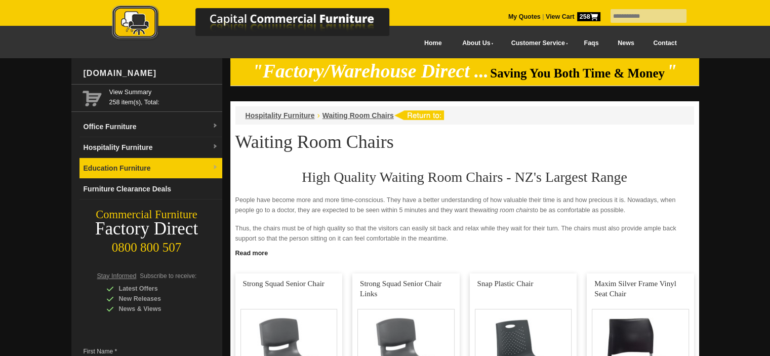
click at [169, 160] on link "Education Furniture" at bounding box center [150, 168] width 143 height 21
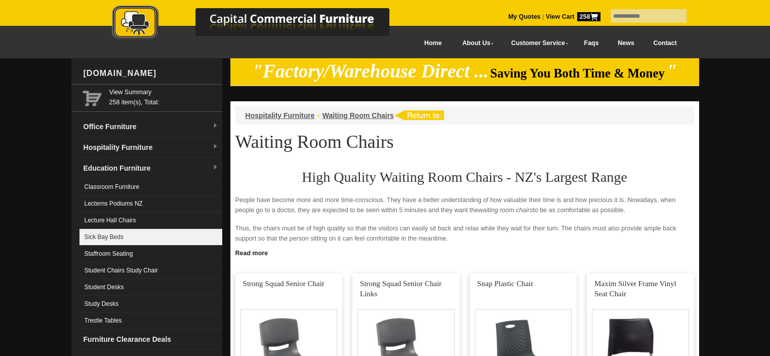
click at [152, 240] on link "Sick Bay Beds" at bounding box center [150, 237] width 143 height 17
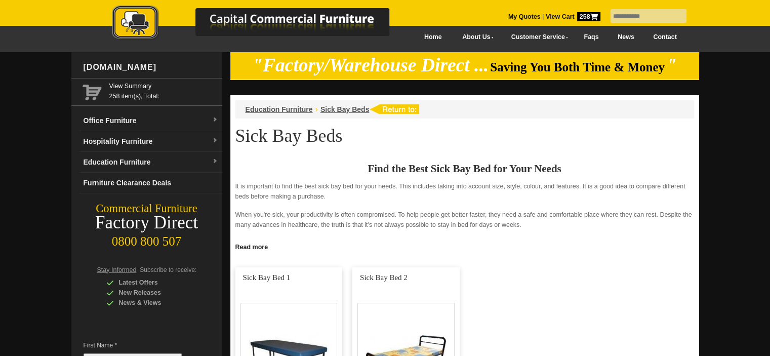
scroll to position [1, 0]
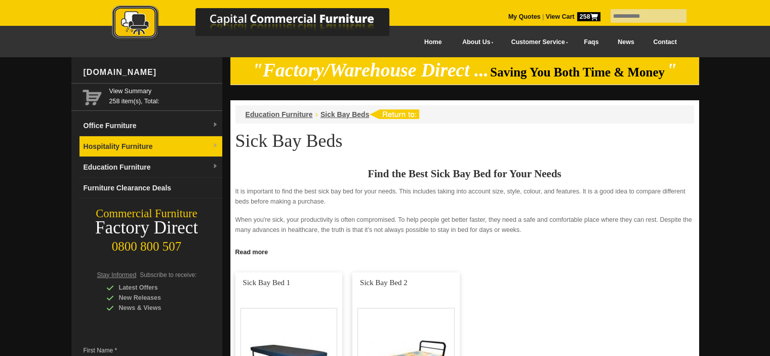
click at [129, 144] on link "Hospitality Furniture" at bounding box center [150, 146] width 143 height 21
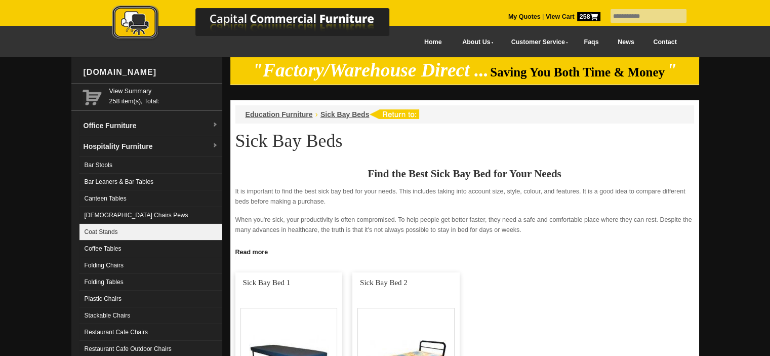
click at [198, 232] on link "Coat Stands" at bounding box center [150, 232] width 143 height 17
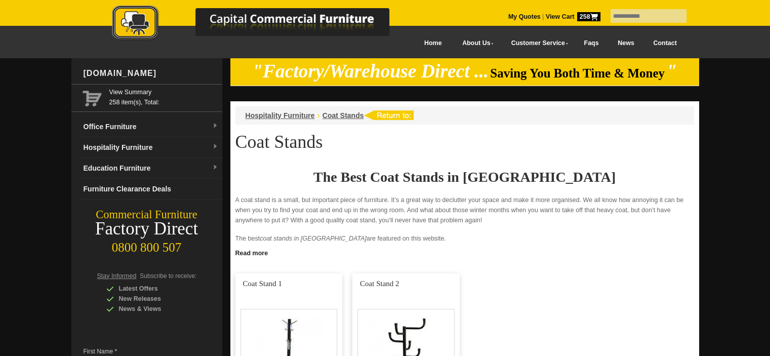
click at [508, 12] on div "My Quotes | View Cart 258" at bounding box center [559, 11] width 102 height 22
click at [508, 15] on link "My Quotes" at bounding box center [524, 16] width 32 height 7
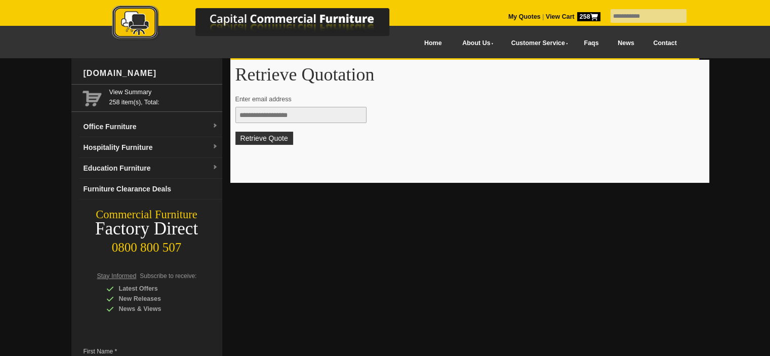
click at [322, 119] on input "text" at bounding box center [300, 115] width 131 height 16
type input "**********"
click at [278, 137] on button "Retrieve Quote" at bounding box center [264, 138] width 58 height 13
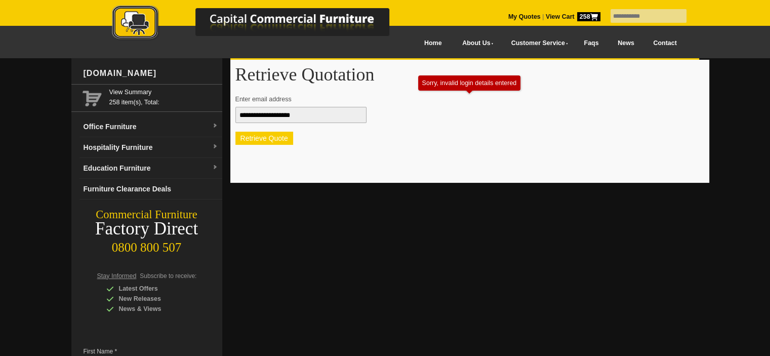
click at [285, 138] on button "Retrieve Quote" at bounding box center [264, 138] width 58 height 13
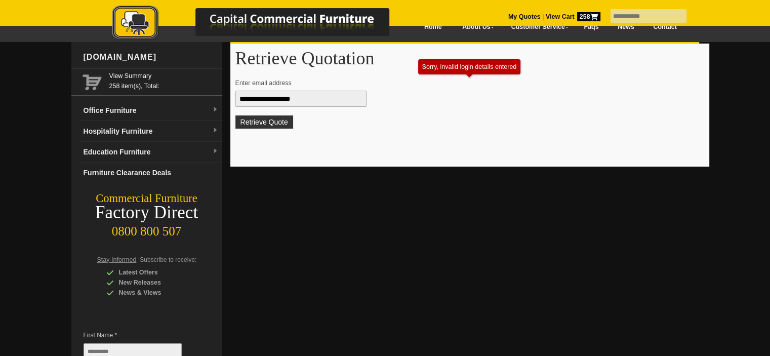
scroll to position [15, 0]
